Goal: Use online tool/utility: Utilize a website feature to perform a specific function

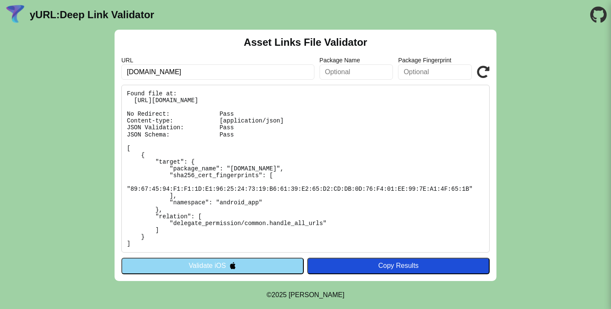
type input "[DOMAIN_NAME]"
click at [219, 268] on button "Validate iOS" at bounding box center [212, 266] width 183 height 16
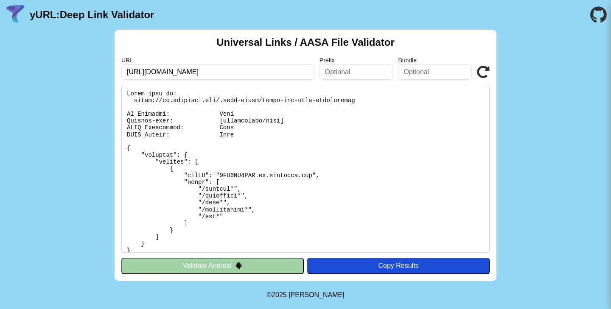
click at [208, 74] on input "[URL][DOMAIN_NAME]" at bounding box center [217, 72] width 193 height 15
type input "[DOMAIN_NAME]"
click at [485, 70] on icon at bounding box center [483, 72] width 13 height 13
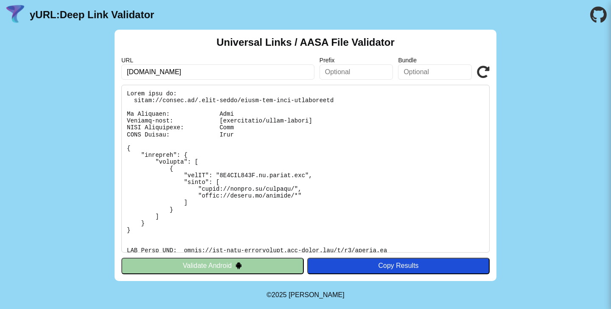
click at [187, 261] on button "Validate Android" at bounding box center [212, 266] width 183 height 16
